Goal: Navigation & Orientation: Find specific page/section

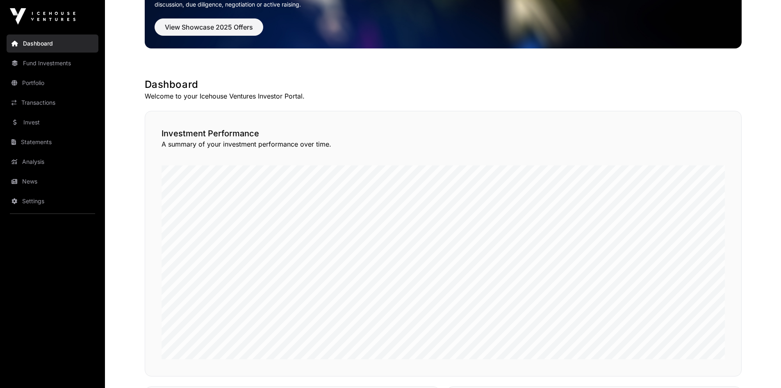
scroll to position [82, 0]
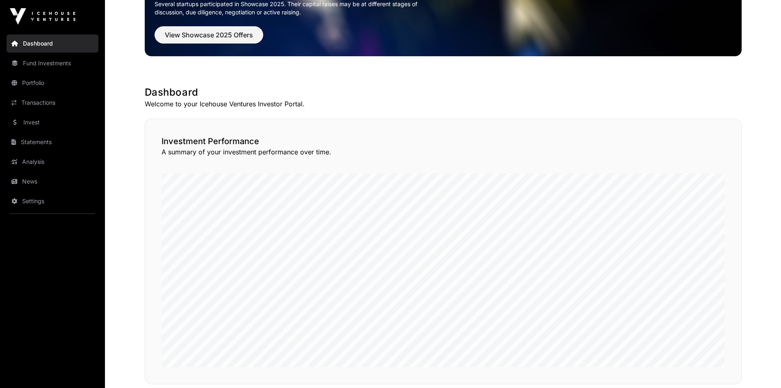
click at [47, 62] on link "Fund Investments" at bounding box center [53, 63] width 92 height 18
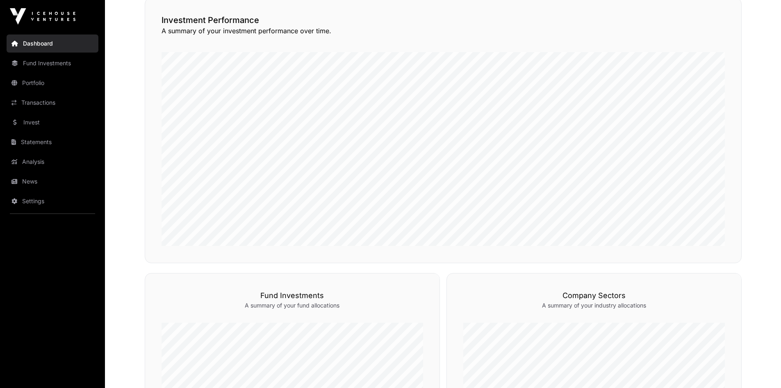
scroll to position [141, 0]
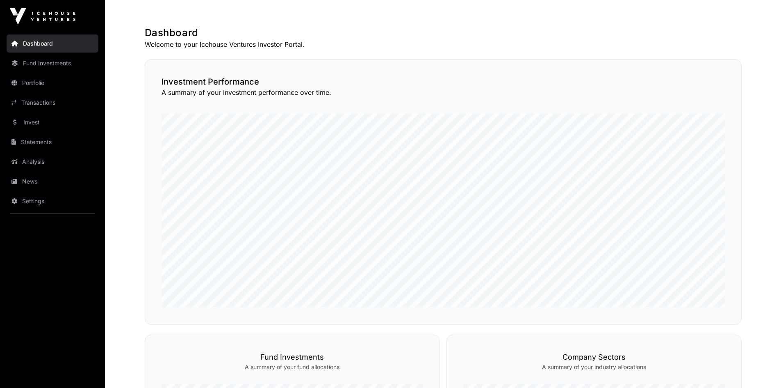
click at [36, 63] on link "Fund Investments" at bounding box center [53, 63] width 92 height 18
click at [29, 80] on link "Portfolio" at bounding box center [53, 83] width 92 height 18
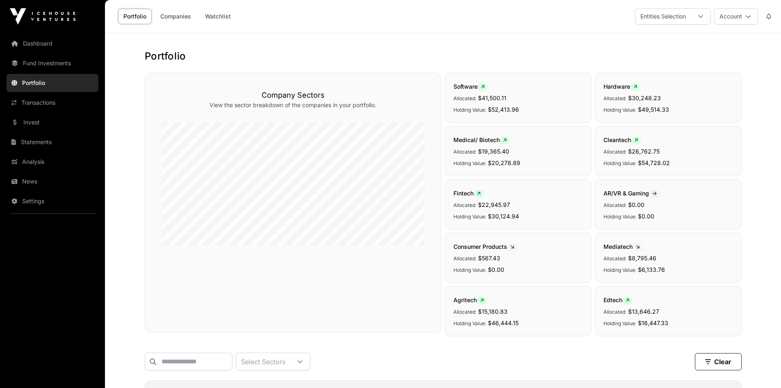
click at [41, 64] on link "Fund Investments" at bounding box center [53, 63] width 92 height 18
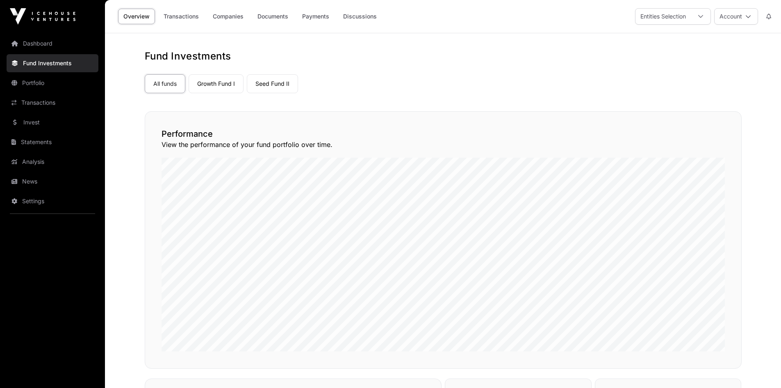
click at [208, 85] on link "Growth Fund I" at bounding box center [216, 83] width 55 height 19
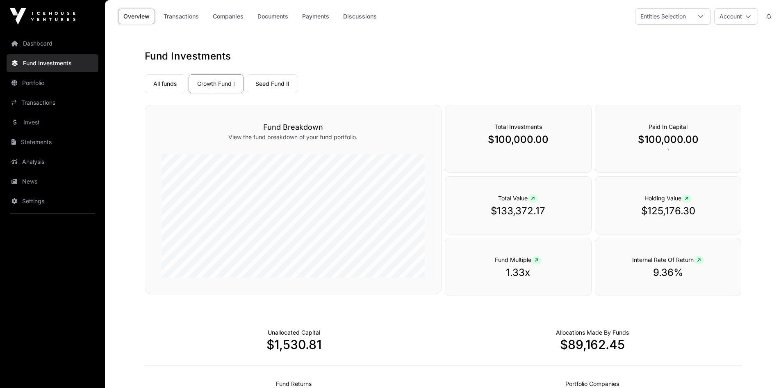
click at [274, 87] on link "Seed Fund II" at bounding box center [272, 83] width 51 height 19
